Goal: Navigation & Orientation: Go to known website

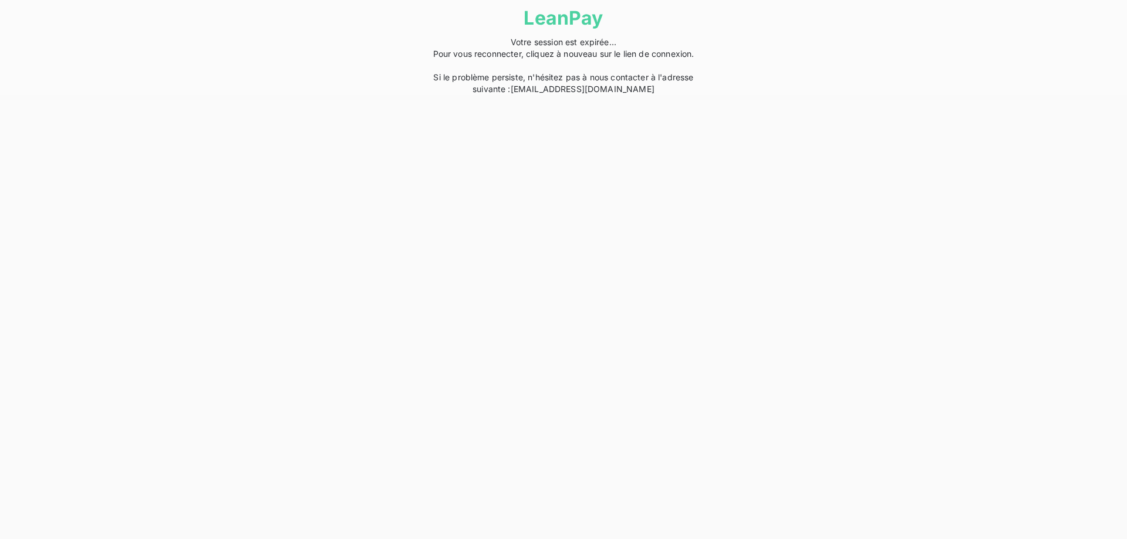
click at [625, 56] on span "Votre session est expirée... Pour vous reconnecter, cliquez à nouveau sur le li…" at bounding box center [563, 65] width 261 height 57
